Goal: Information Seeking & Learning: Learn about a topic

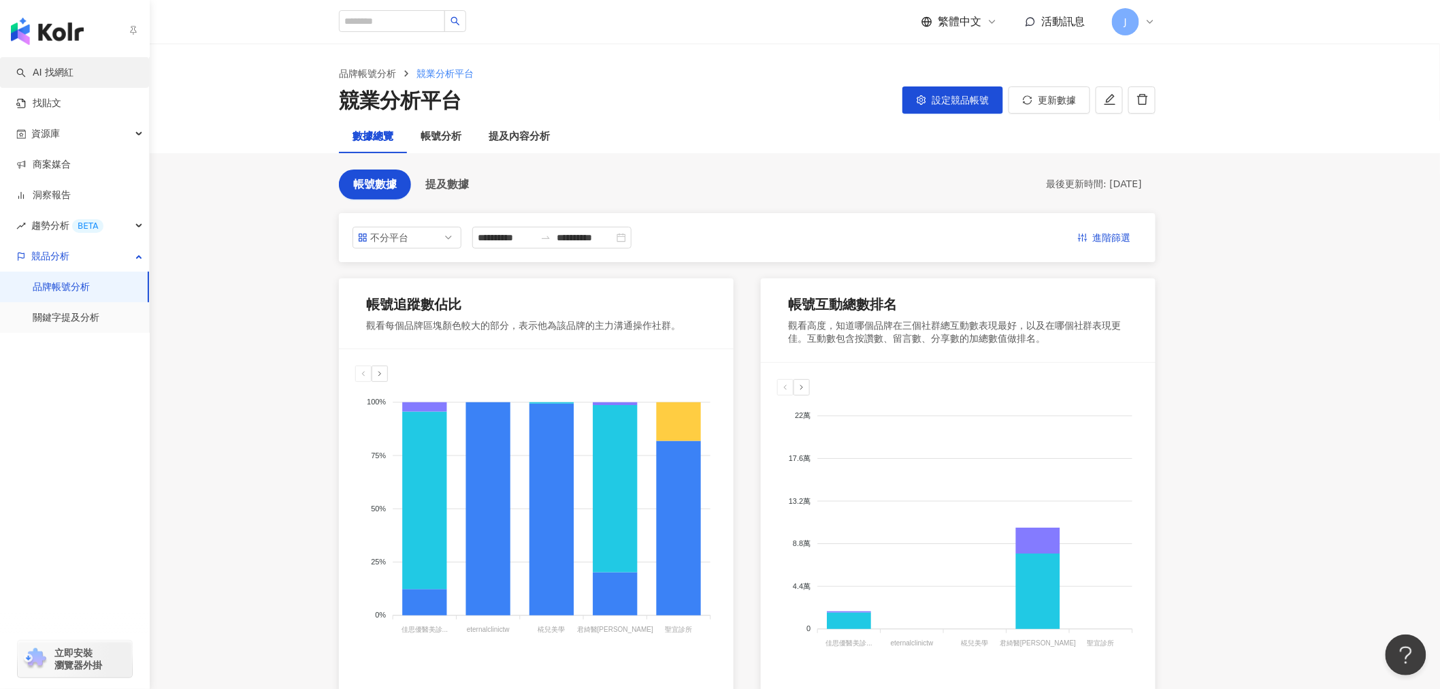
click at [68, 73] on link "AI 找網紅" at bounding box center [44, 73] width 57 height 14
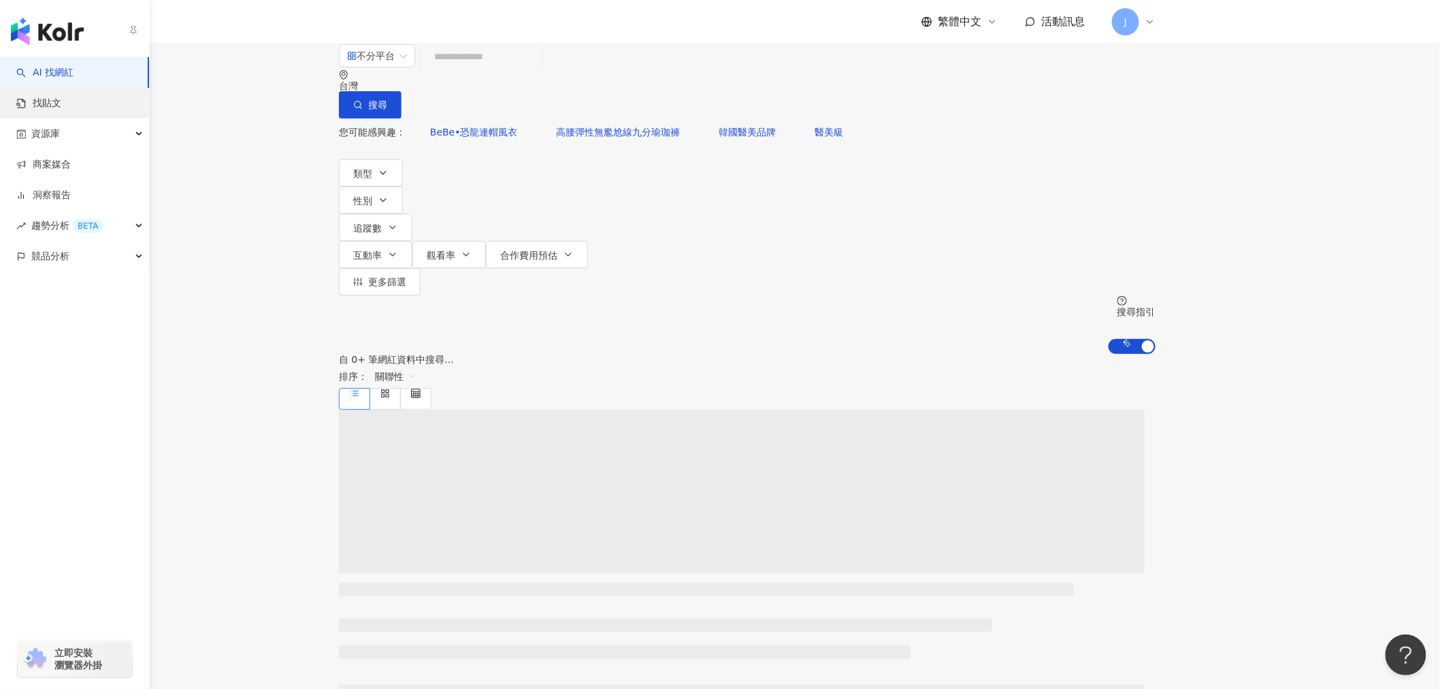
click at [46, 103] on link "找貼文" at bounding box center [38, 104] width 45 height 14
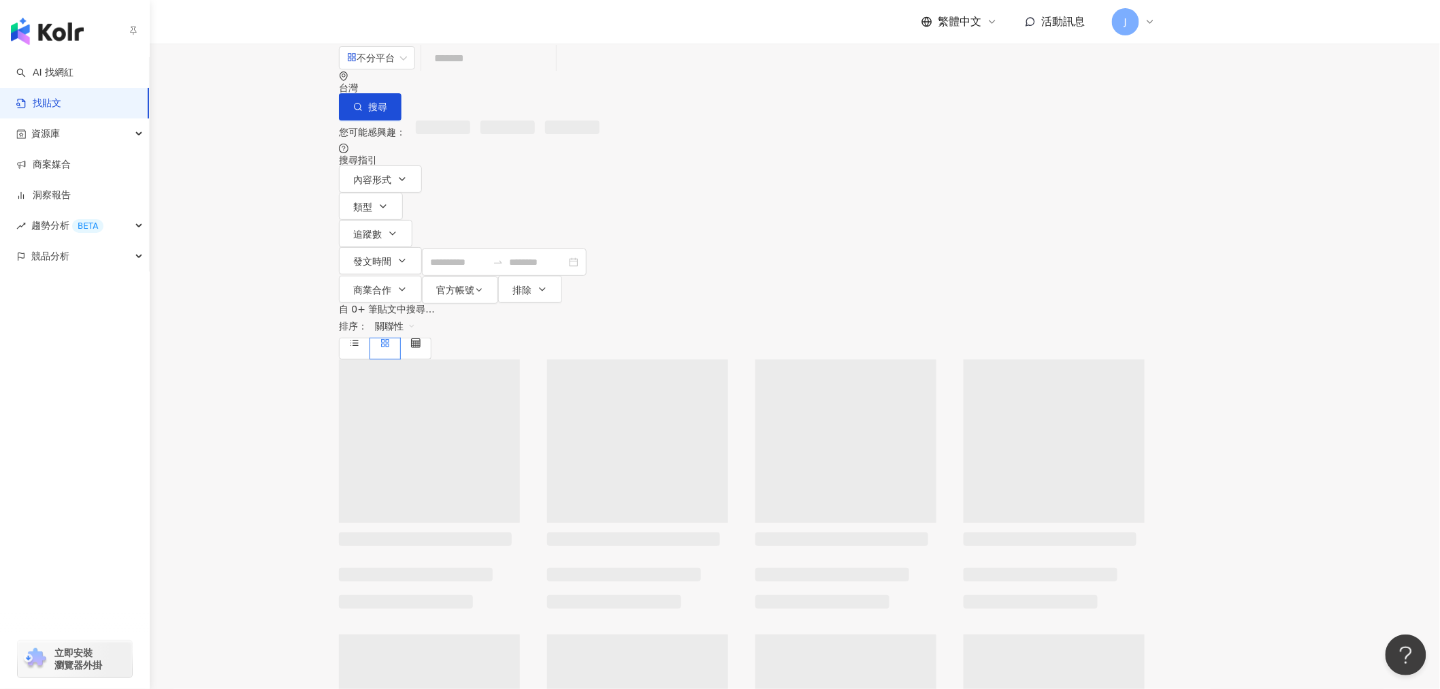
click at [61, 97] on link "找貼文" at bounding box center [38, 104] width 45 height 14
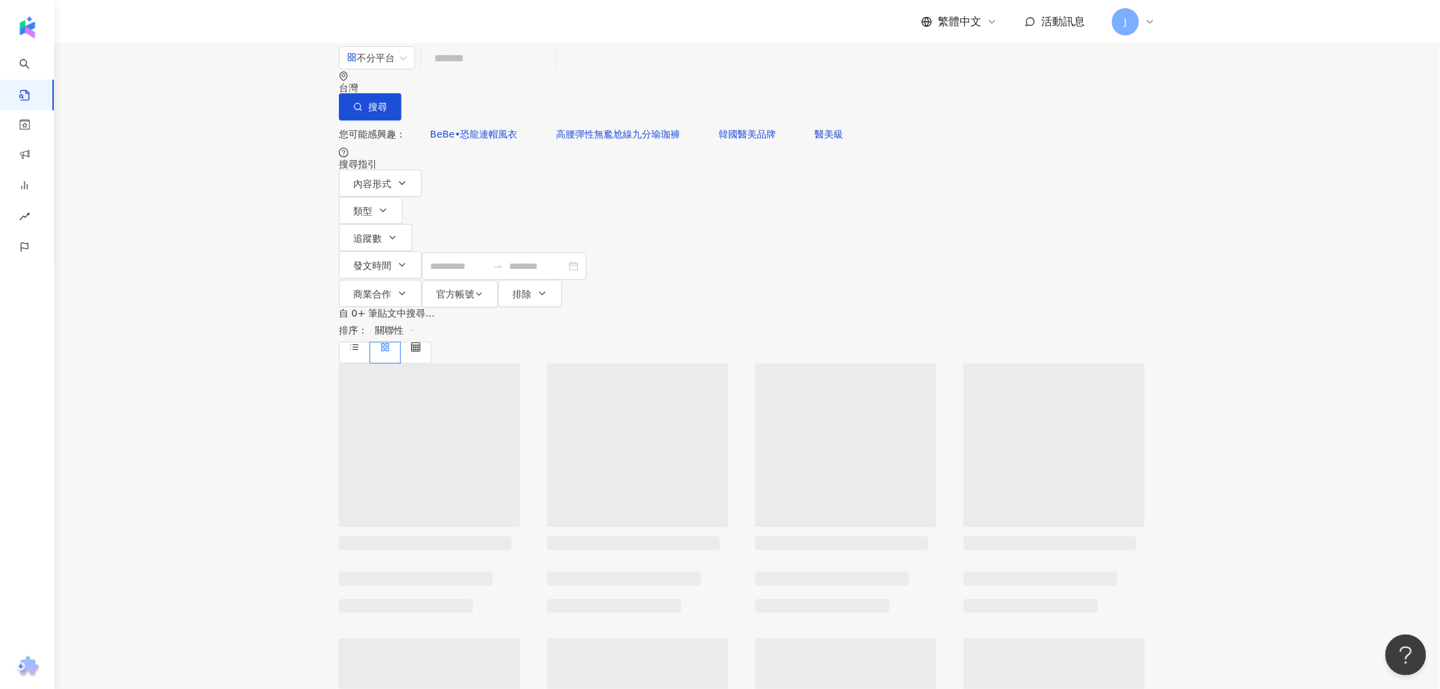
drag, startPoint x: 559, startPoint y: 86, endPoint x: 567, endPoint y: 72, distance: 15.5
click at [550, 73] on input "search" at bounding box center [489, 58] width 124 height 29
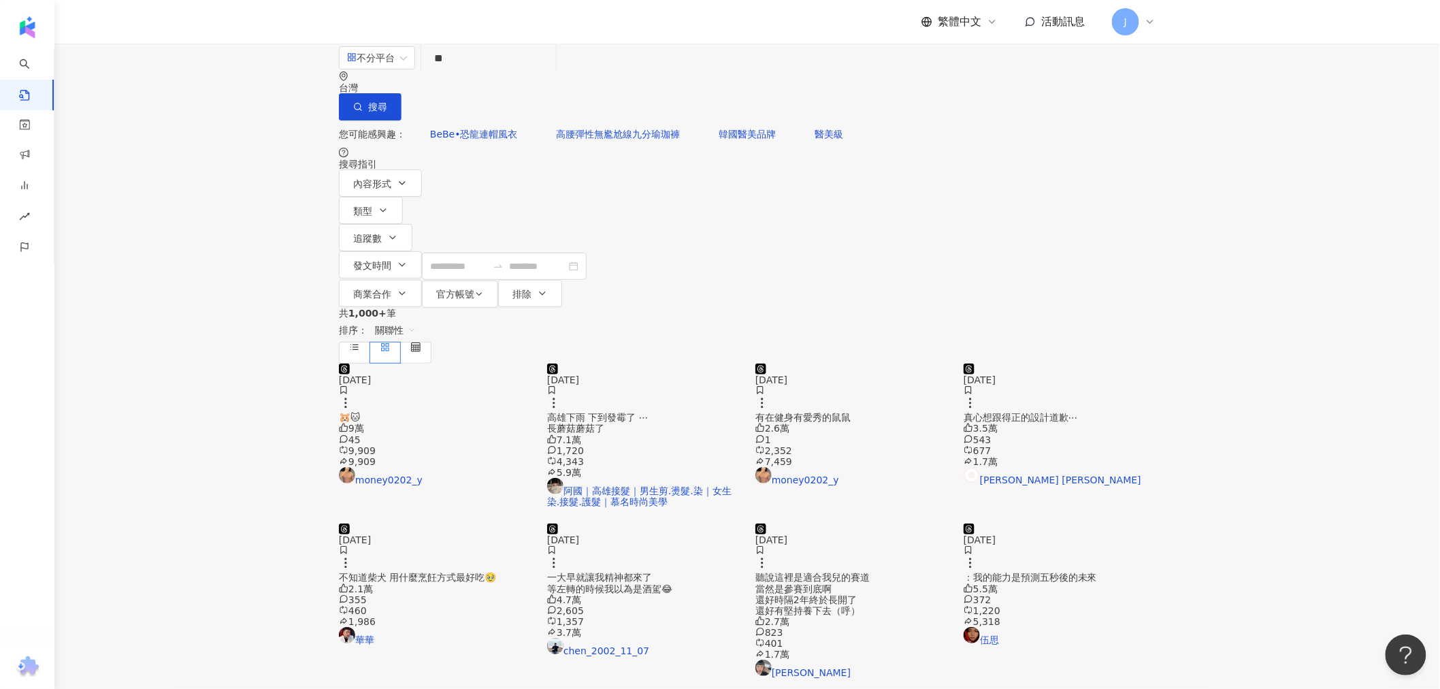
type input "*"
type input "**"
click at [387, 101] on span "搜尋" at bounding box center [377, 106] width 19 height 11
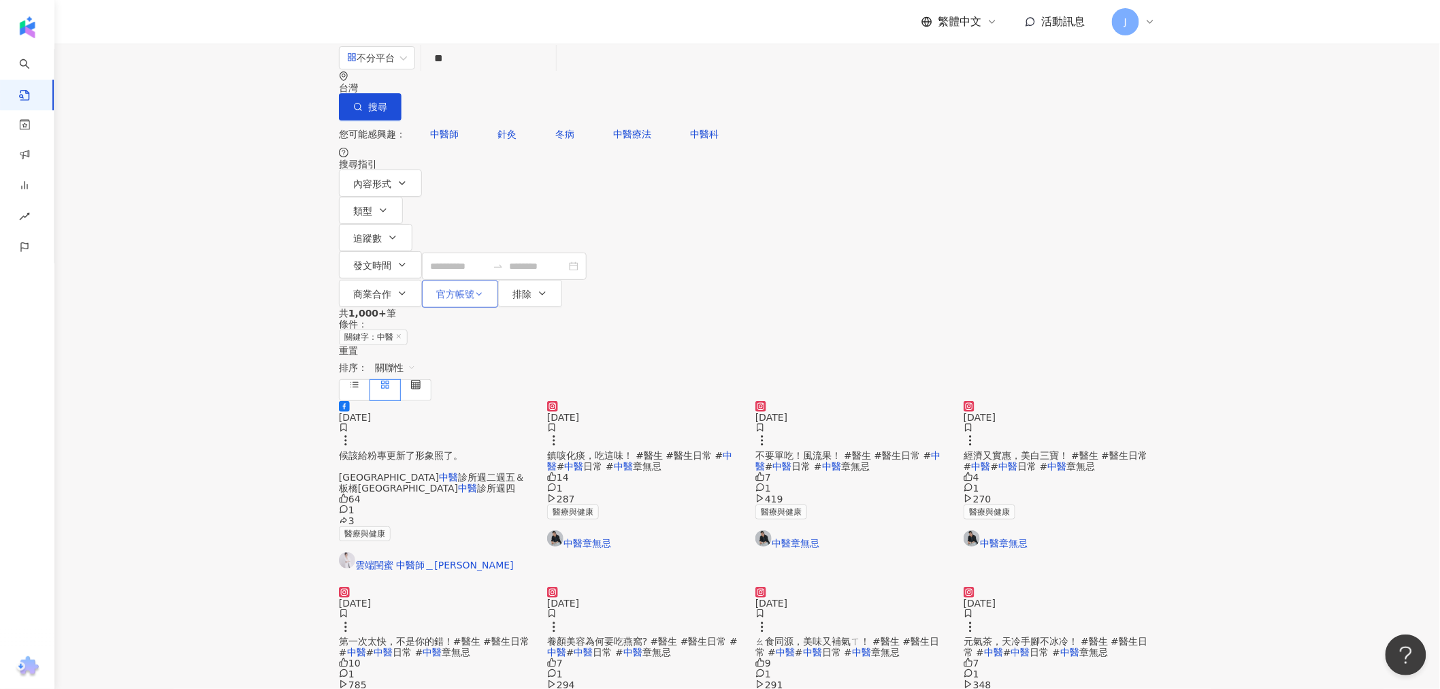
click at [484, 289] on icon "button" at bounding box center [479, 294] width 10 height 10
click at [842, 177] on span "顯示" at bounding box center [857, 169] width 30 height 15
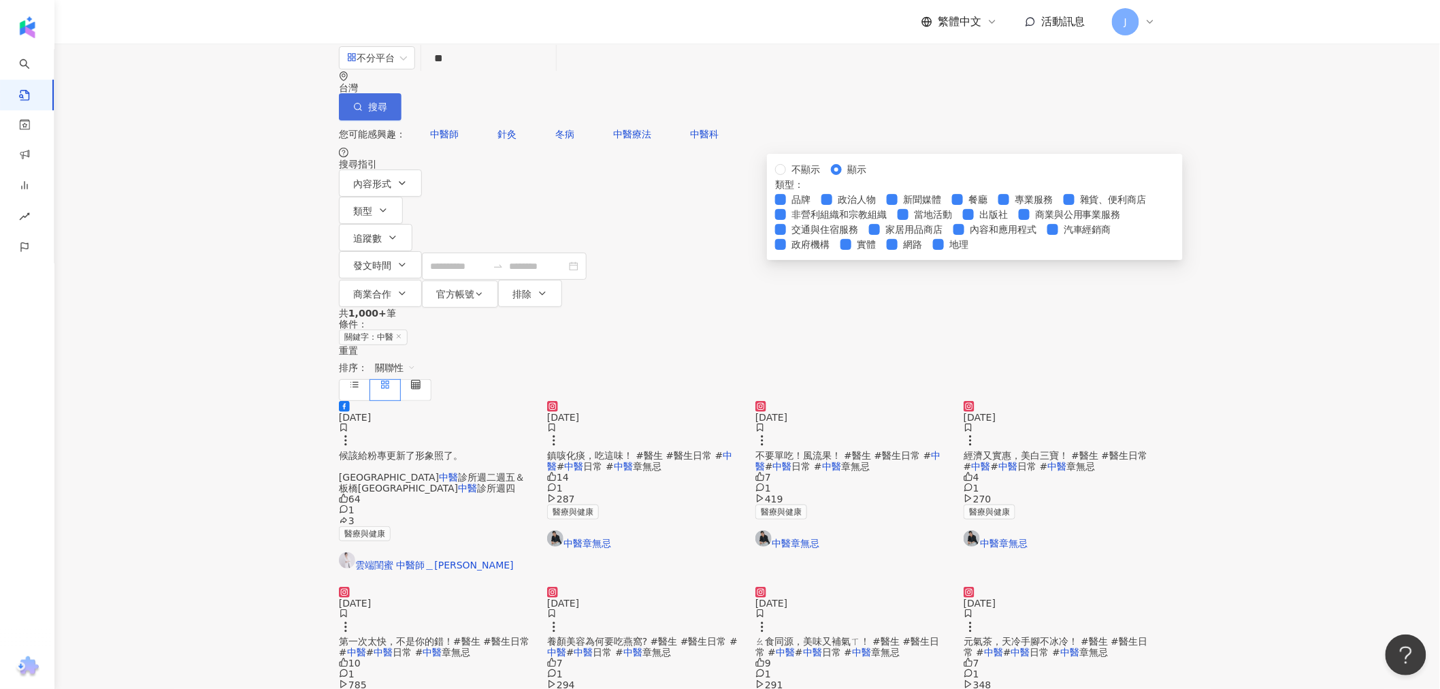
click at [387, 101] on span "搜尋" at bounding box center [377, 106] width 19 height 11
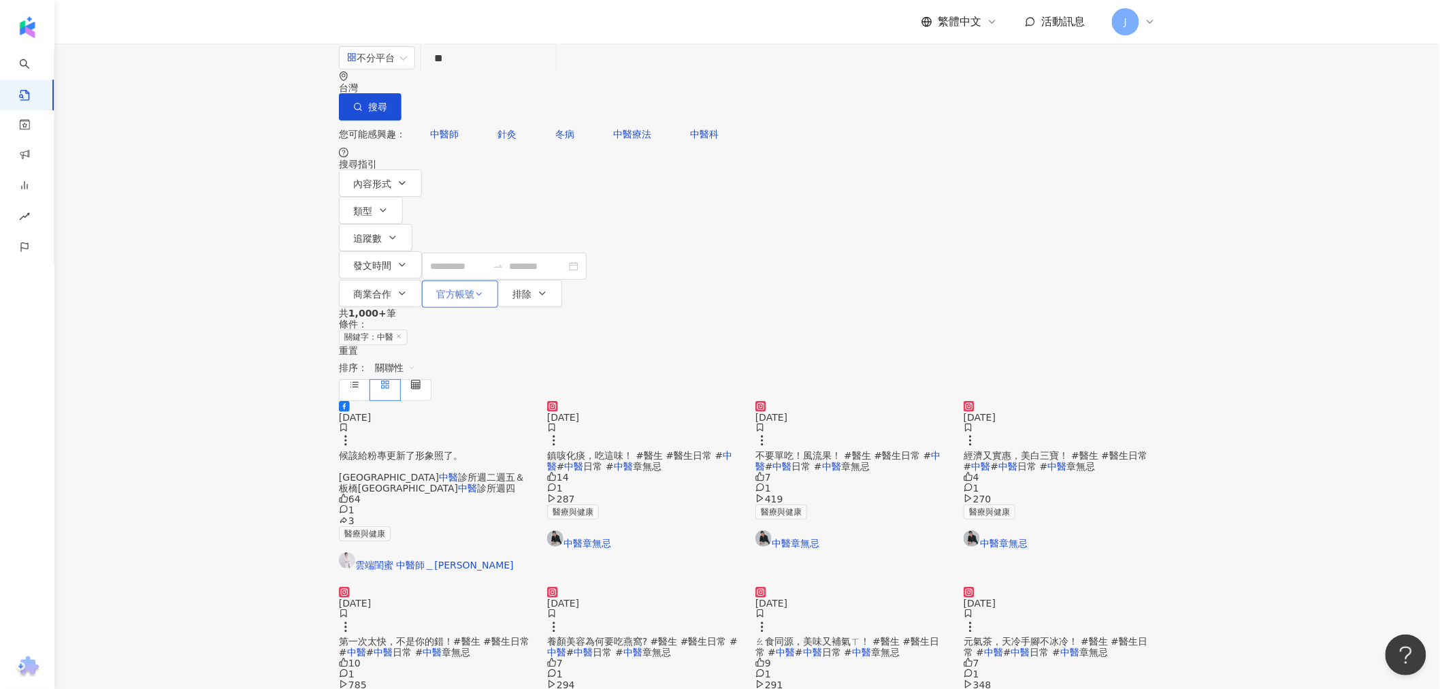
click at [474, 288] on span "官方帳號" at bounding box center [455, 293] width 38 height 11
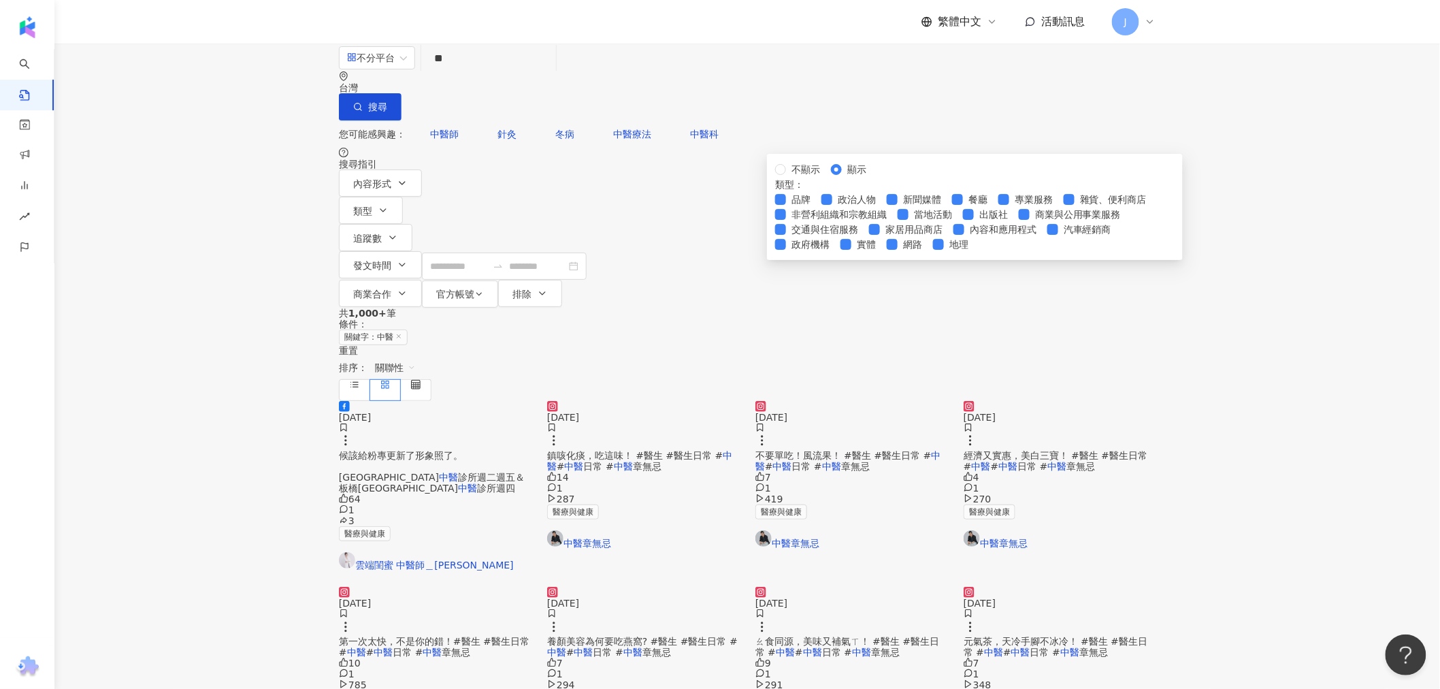
scroll to position [390, 0]
click at [1308, 220] on main "不分平台 ** 台灣 搜尋 searchOperator 插入語法 完全符合 "" 聯集 OR 交集 AND 排除 - 群組 {} 您可能感興趣： 中醫師 針…" at bounding box center [746, 485] width 1385 height 882
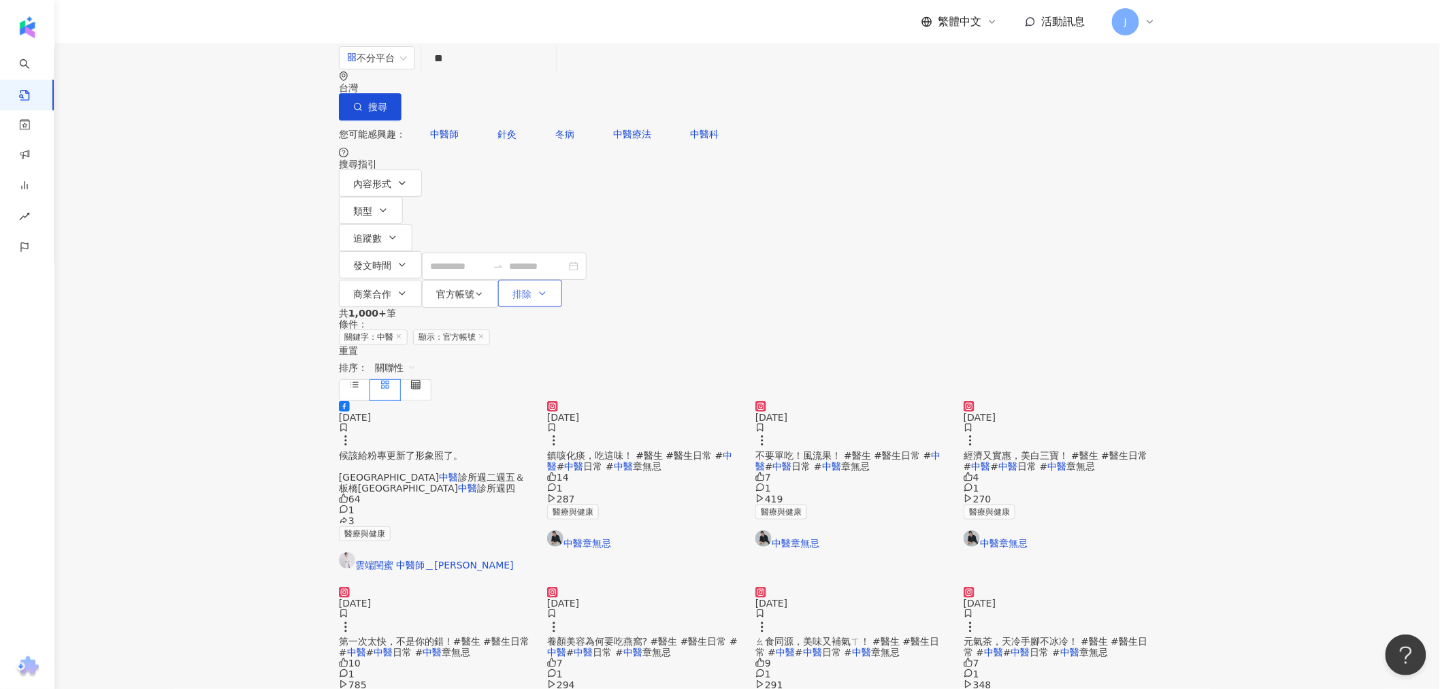
click at [531, 288] on span "排除" at bounding box center [521, 293] width 19 height 11
click at [1227, 232] on main "不分平台 ** 台灣 搜尋 searchOperator 插入語法 完全符合 "" 聯集 OR 交集 AND 排除 - 群組 {} 您可能感興趣： 中醫師 針…" at bounding box center [746, 485] width 1385 height 882
click at [422, 280] on button "商業合作" at bounding box center [380, 293] width 83 height 27
click at [1219, 282] on main "不分平台 ** 台灣 搜尋 searchOperator 插入語法 完全符合 "" 聯集 OR 交集 AND 排除 - 群組 {} 您可能感興趣： 中醫師 針…" at bounding box center [746, 485] width 1385 height 882
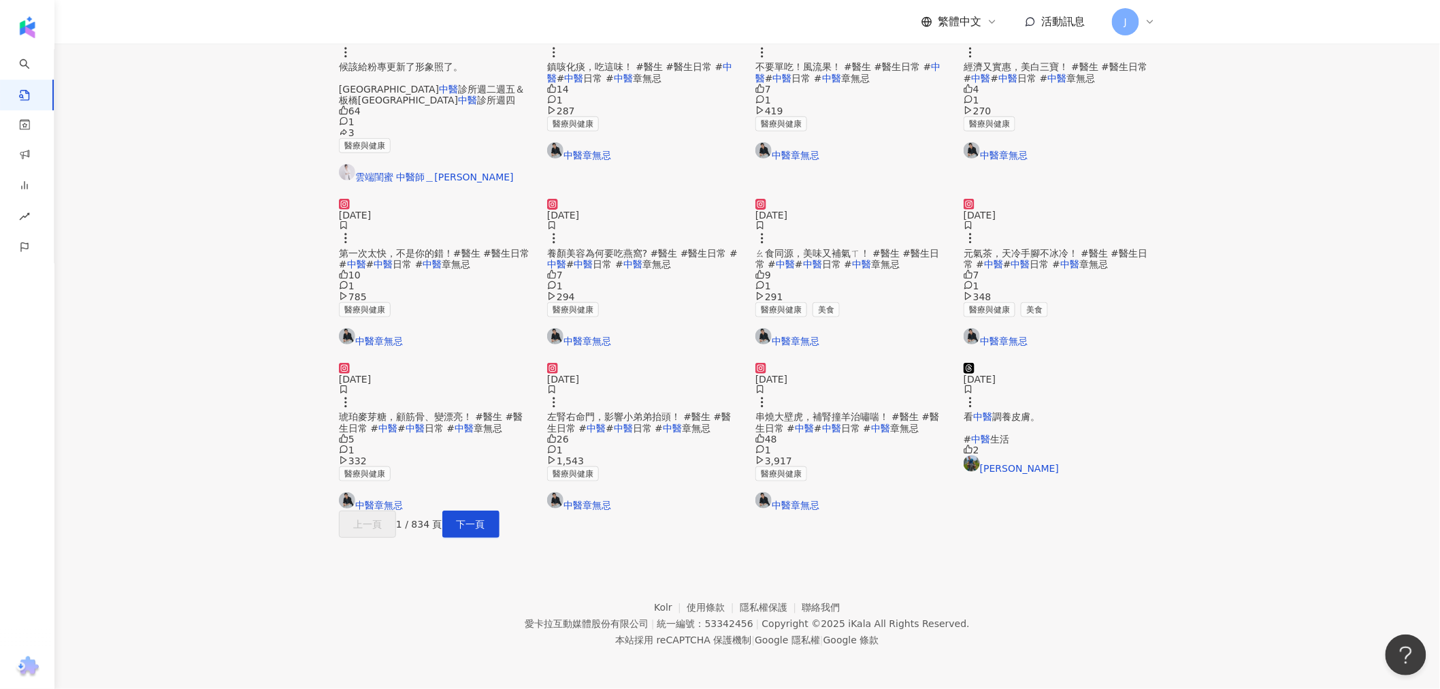
scroll to position [604, 0]
click at [485, 518] on span "下一頁" at bounding box center [471, 523] width 29 height 11
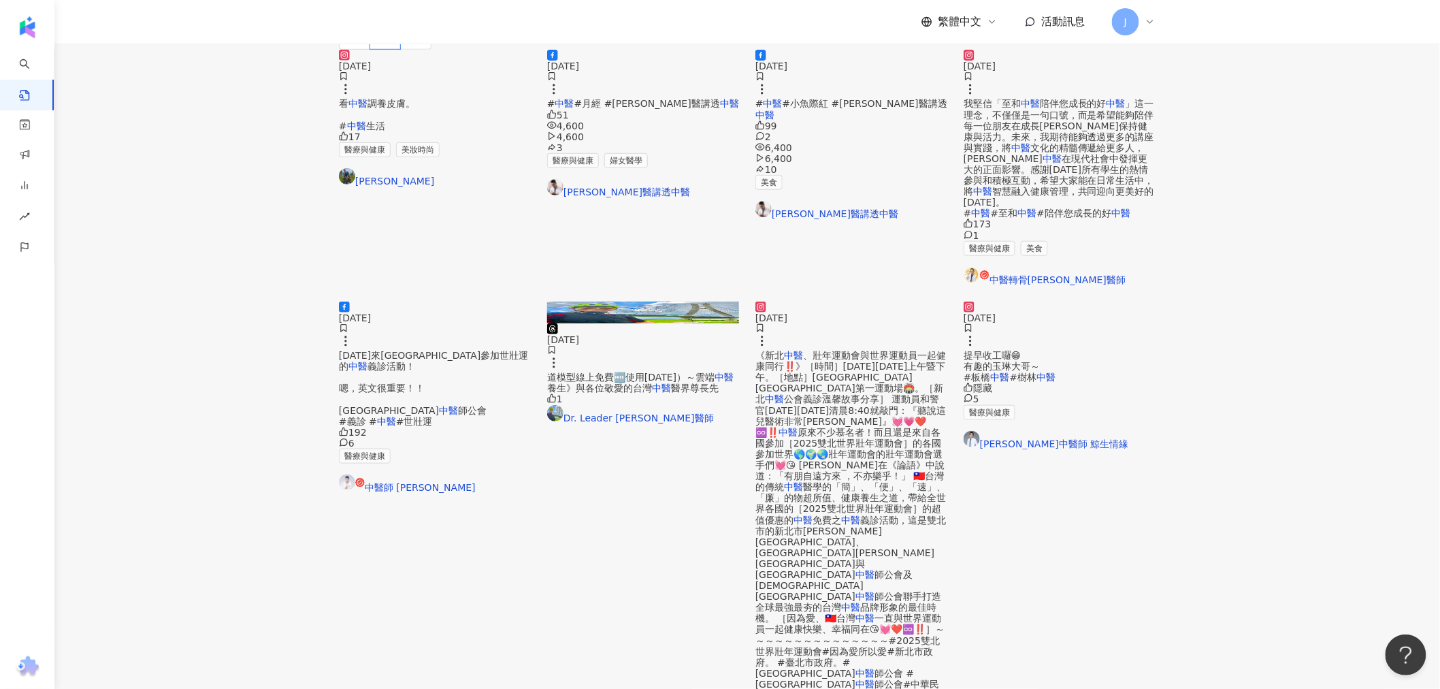
scroll to position [529, 0]
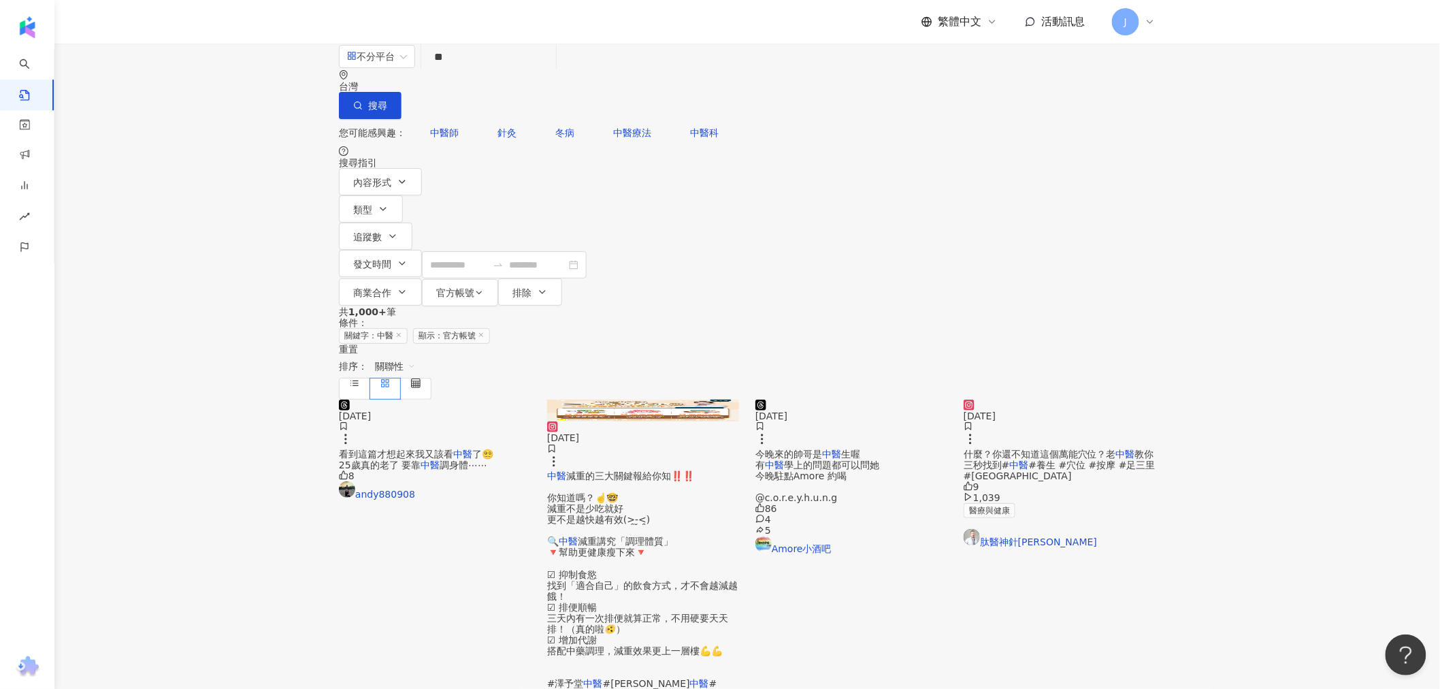
scroll to position [0, 0]
click at [723, 486] on div "2025/6/3 中醫 減重的三大關鍵報給你知‼️‼️ ​ 你知道嗎？☝️🤓 減重不是少吃就好 更不是越快越有效(>̯-̮<̯) ​ 🔍 中醫 減重講究「調理…" at bounding box center [643, 672] width 192 height 498
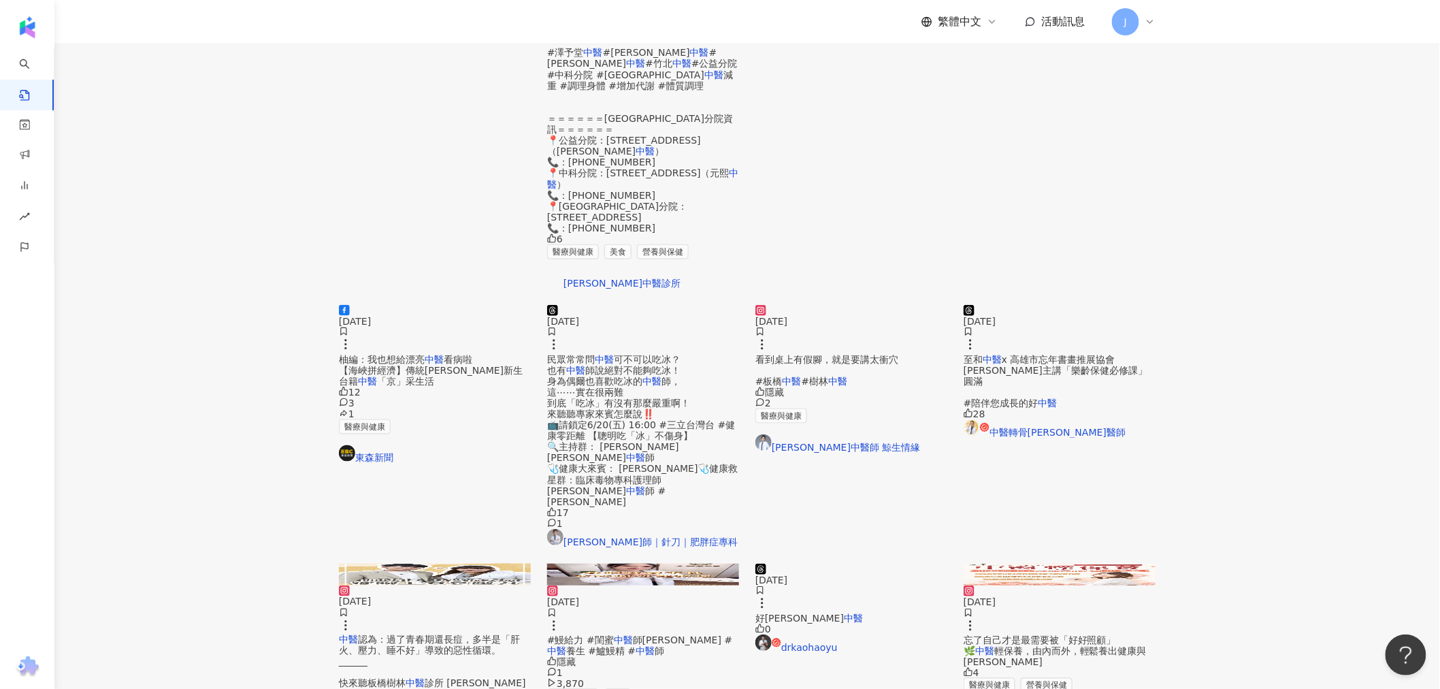
scroll to position [627, 0]
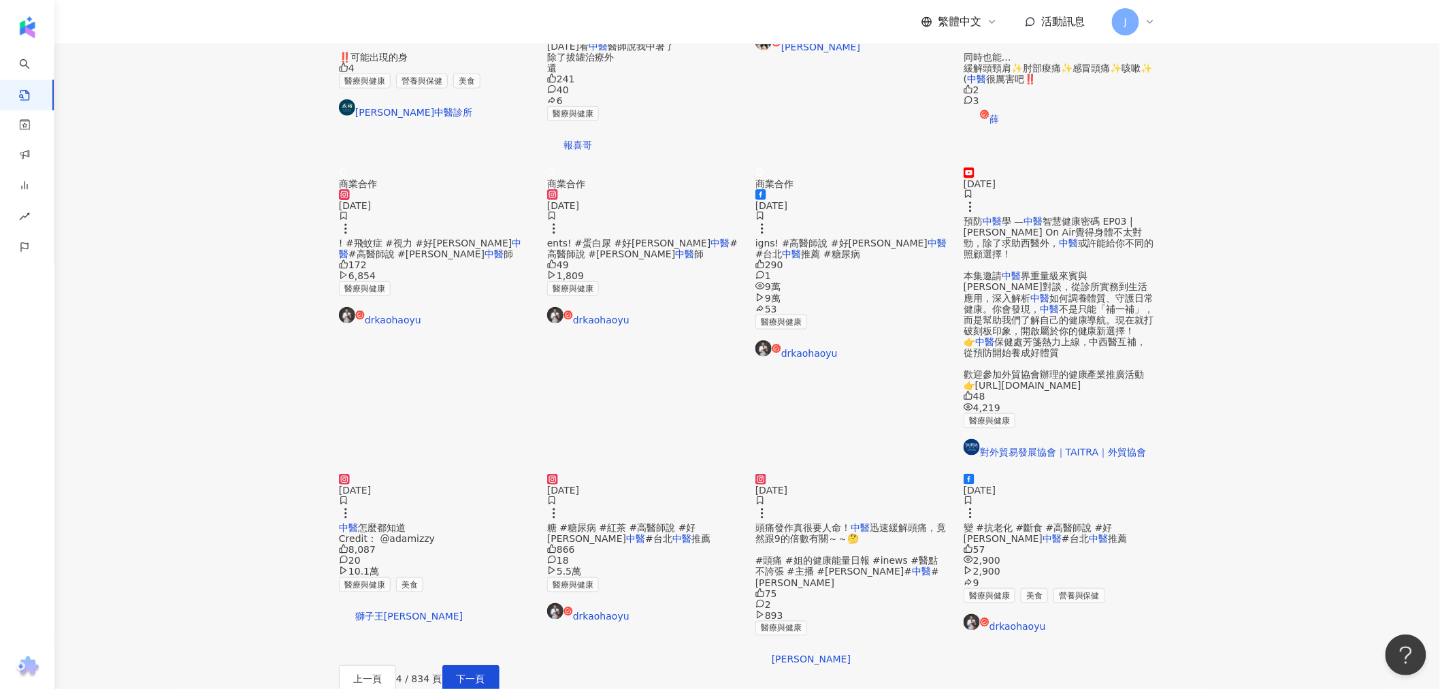
scroll to position [453, 0]
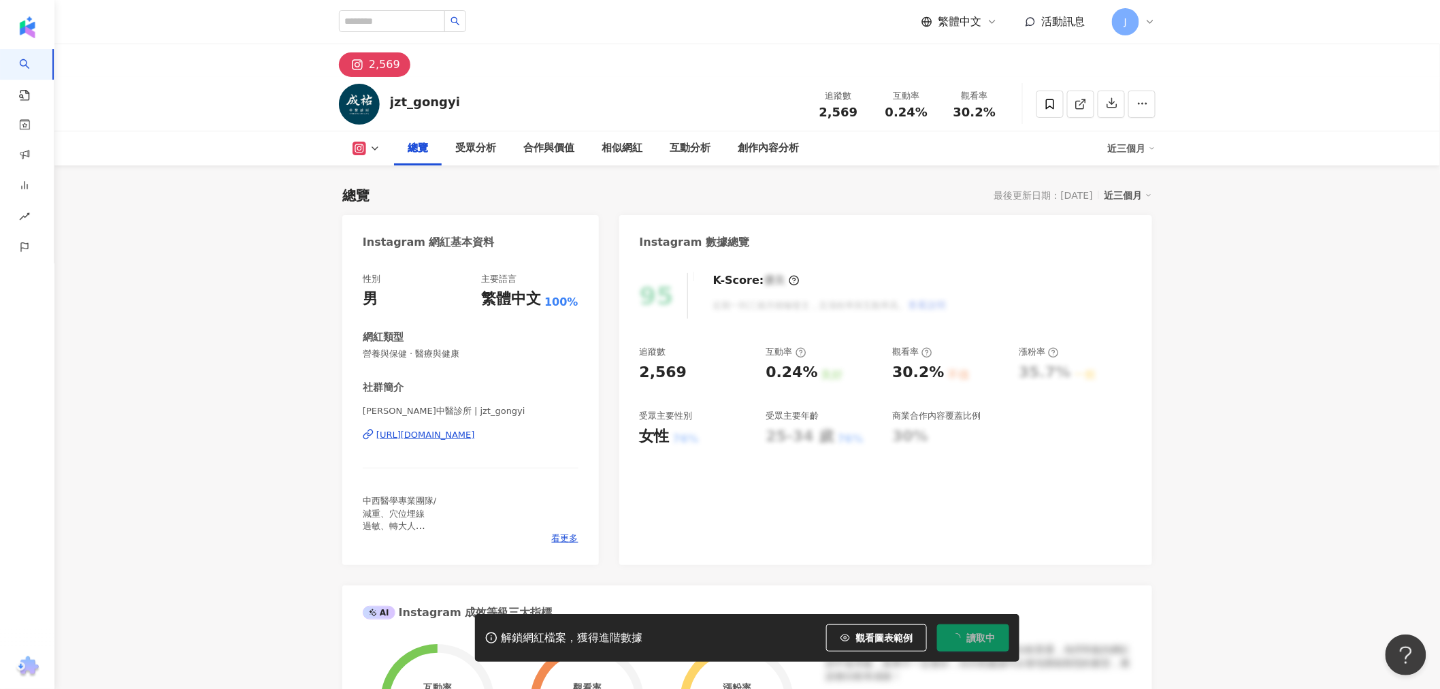
scroll to position [529, 0]
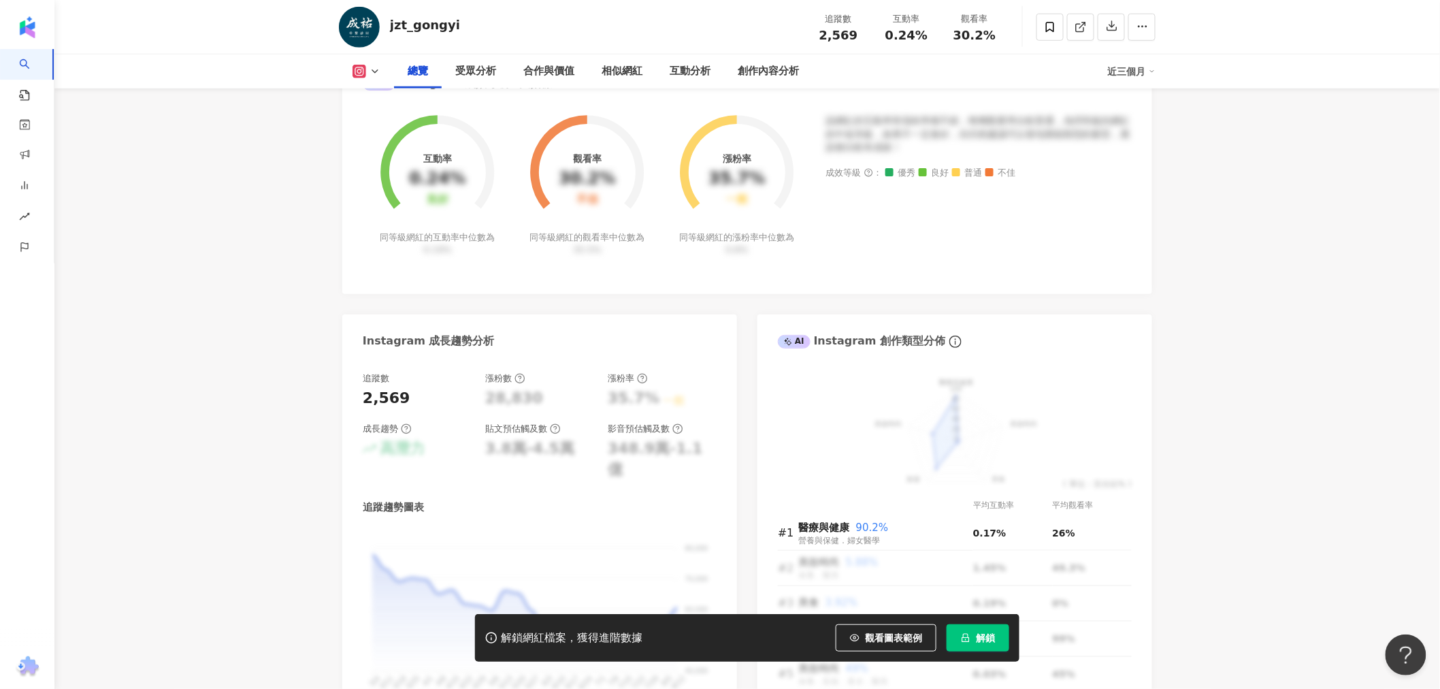
click at [985, 632] on span "解鎖" at bounding box center [985, 637] width 19 height 11
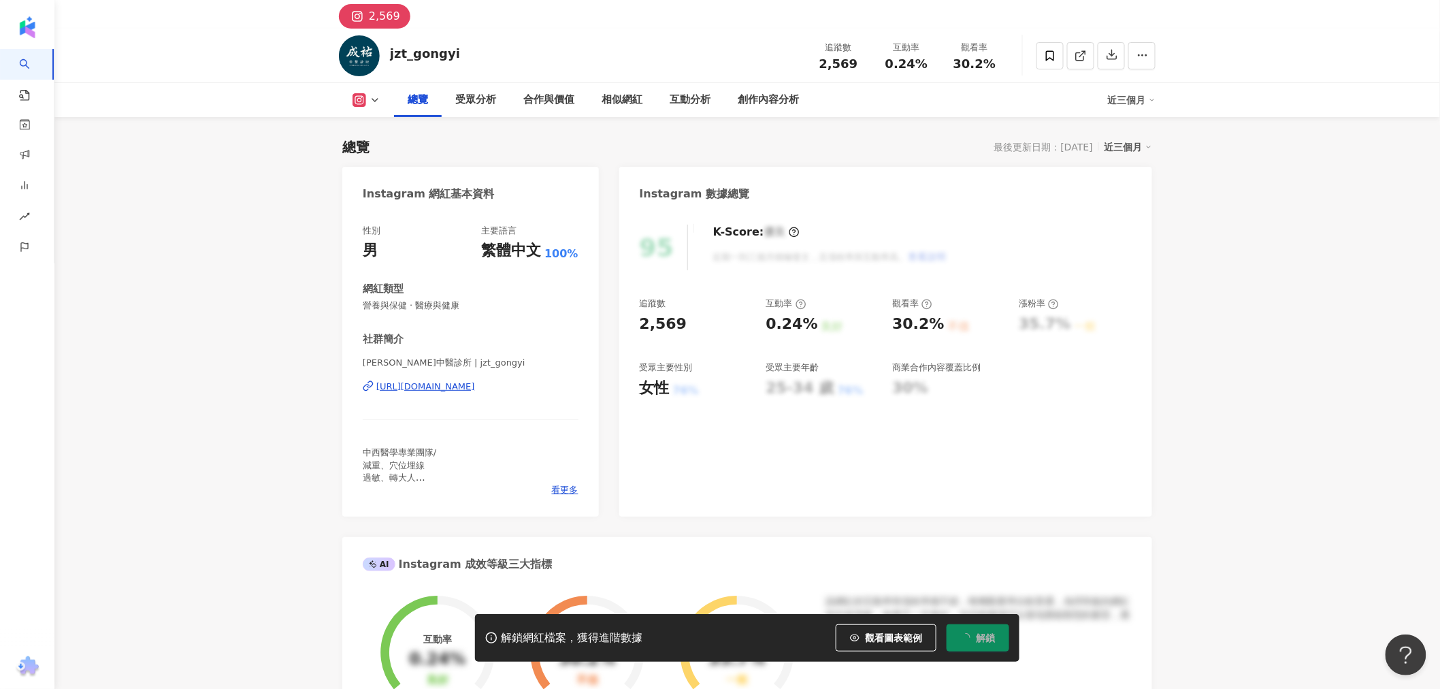
scroll to position [0, 0]
